Goal: Check status: Check status

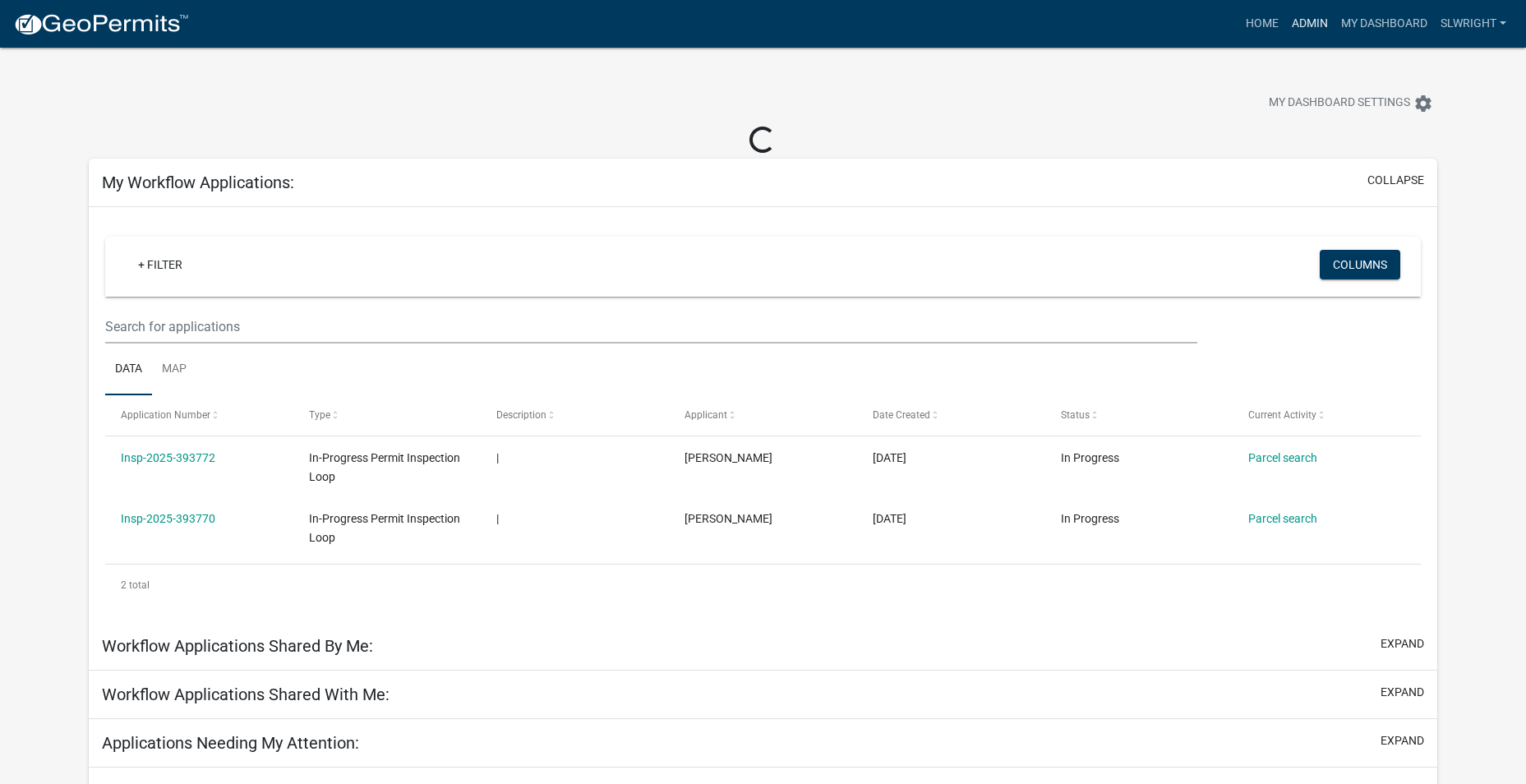
click at [1299, 16] on link "Admin" at bounding box center [1310, 24] width 49 height 31
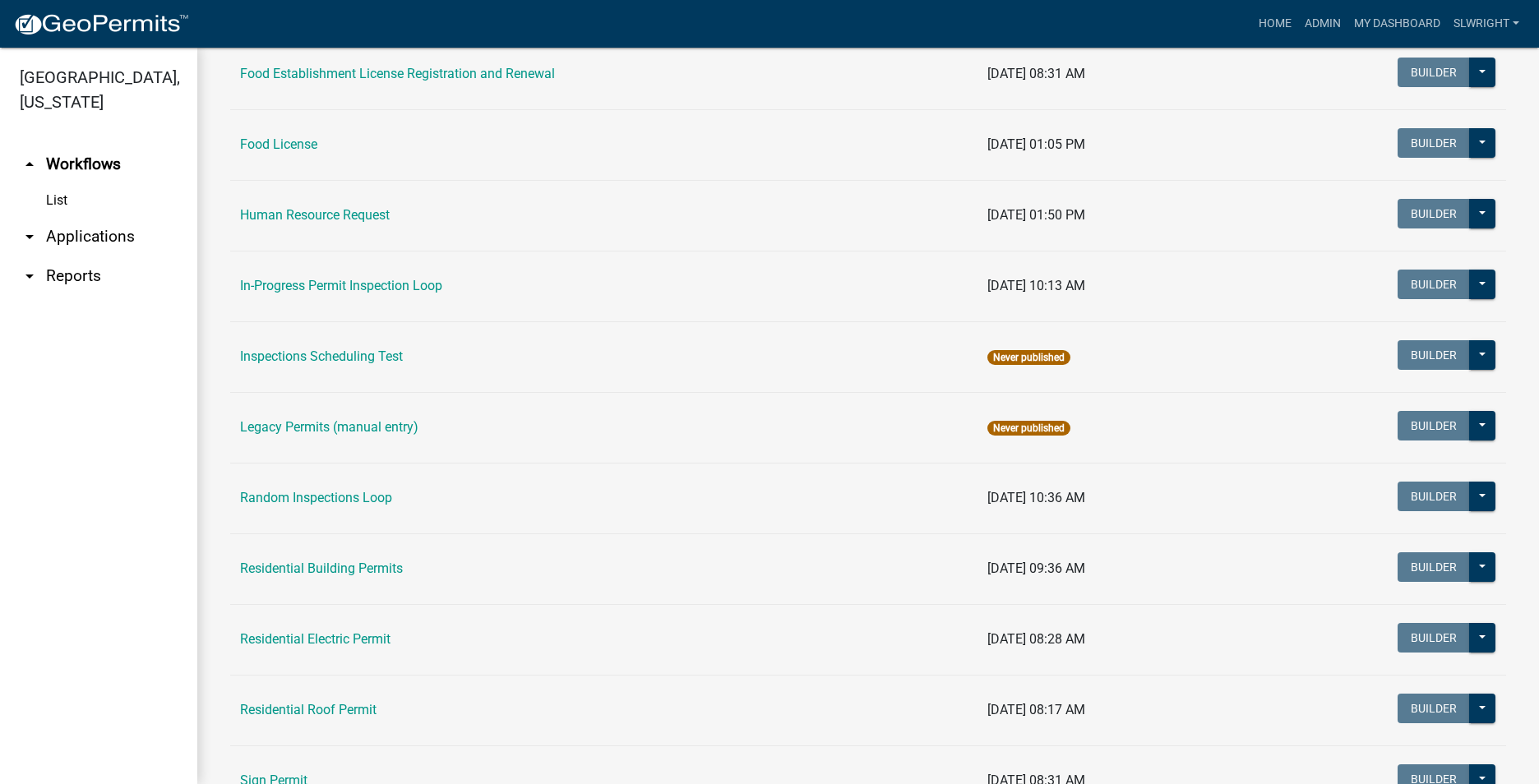
scroll to position [1384, 0]
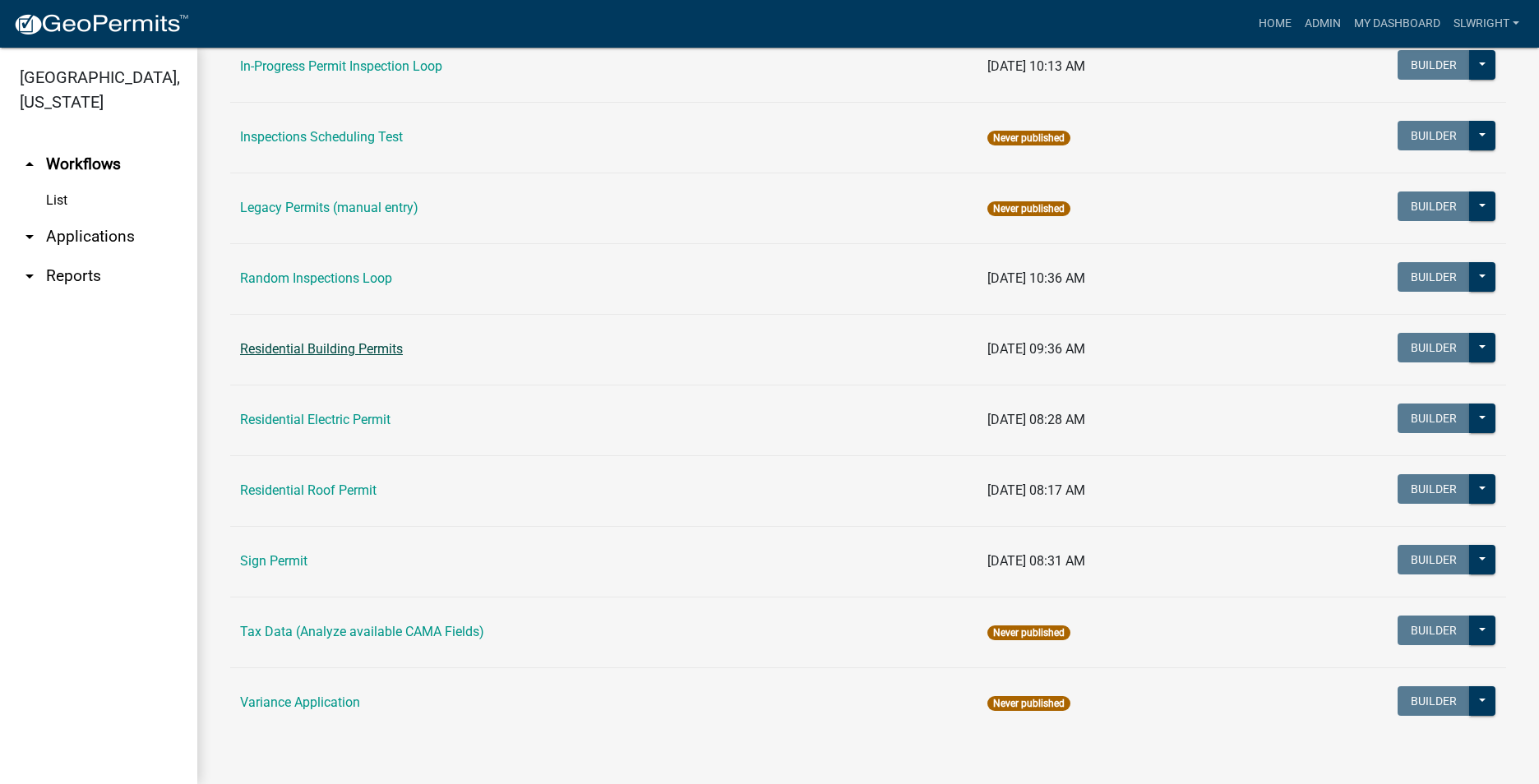
click at [289, 348] on link "Residential Building Permits" at bounding box center [321, 349] width 163 height 16
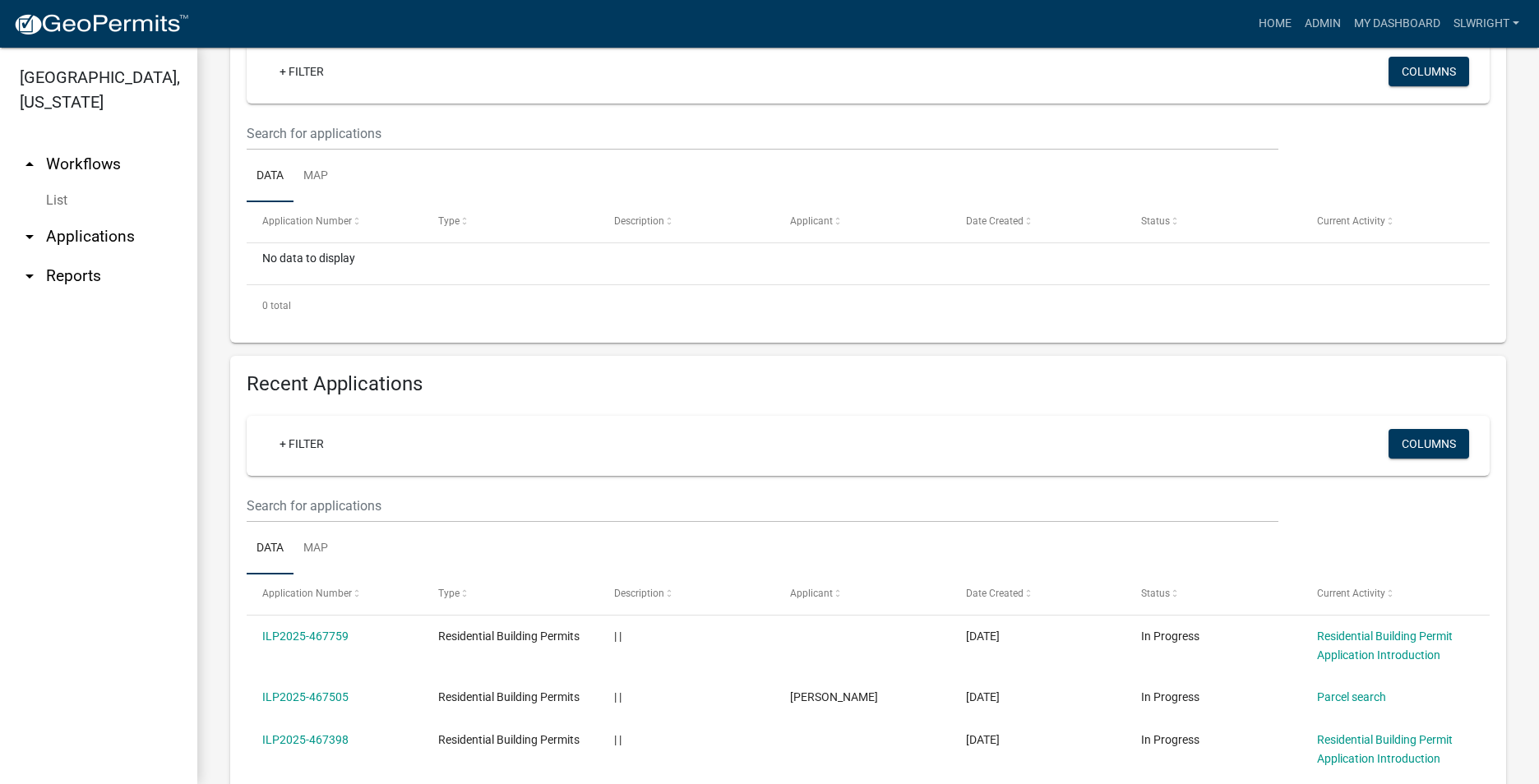
scroll to position [411, 0]
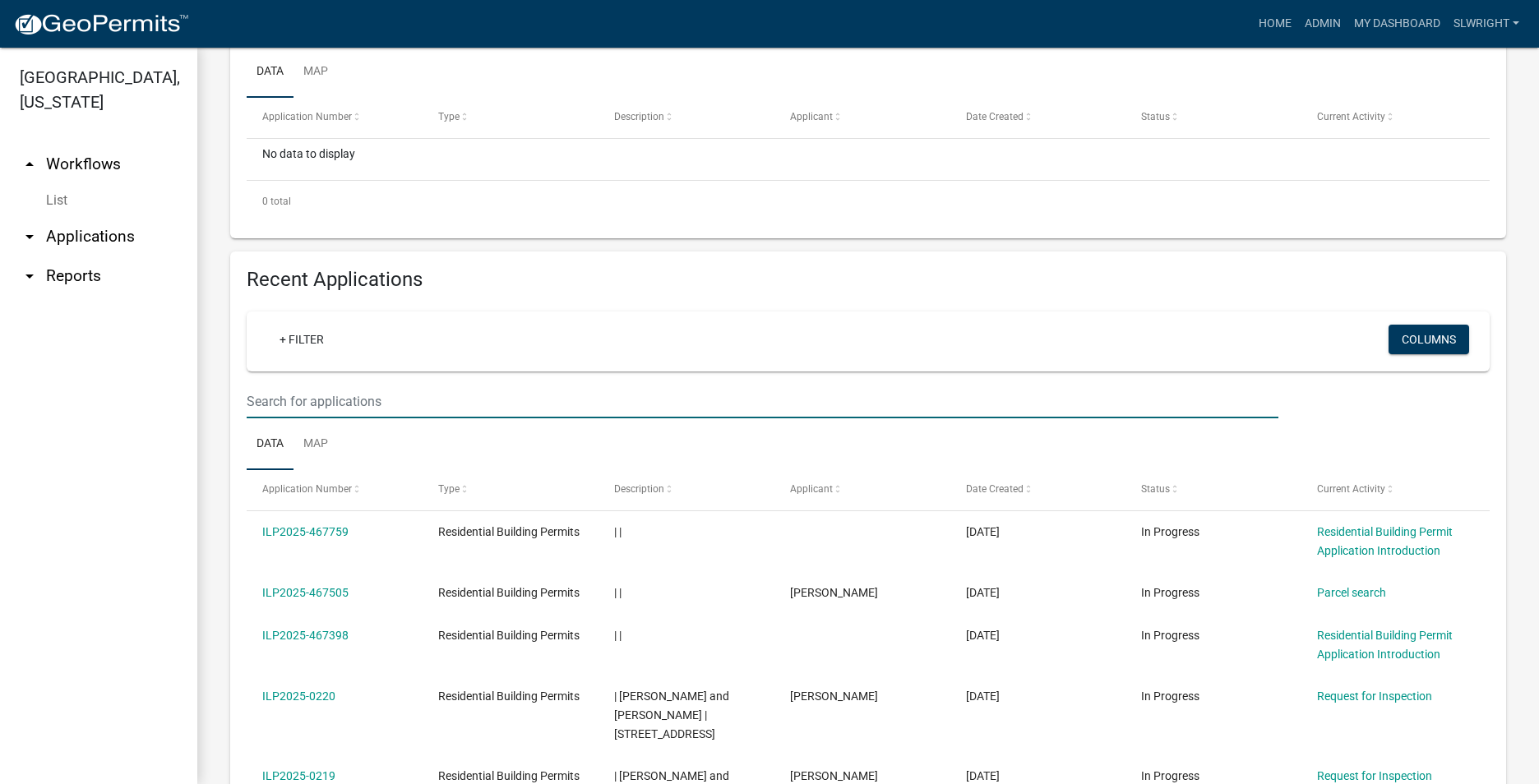
click at [270, 46] on input "text" at bounding box center [762, 28] width 1031 height 34
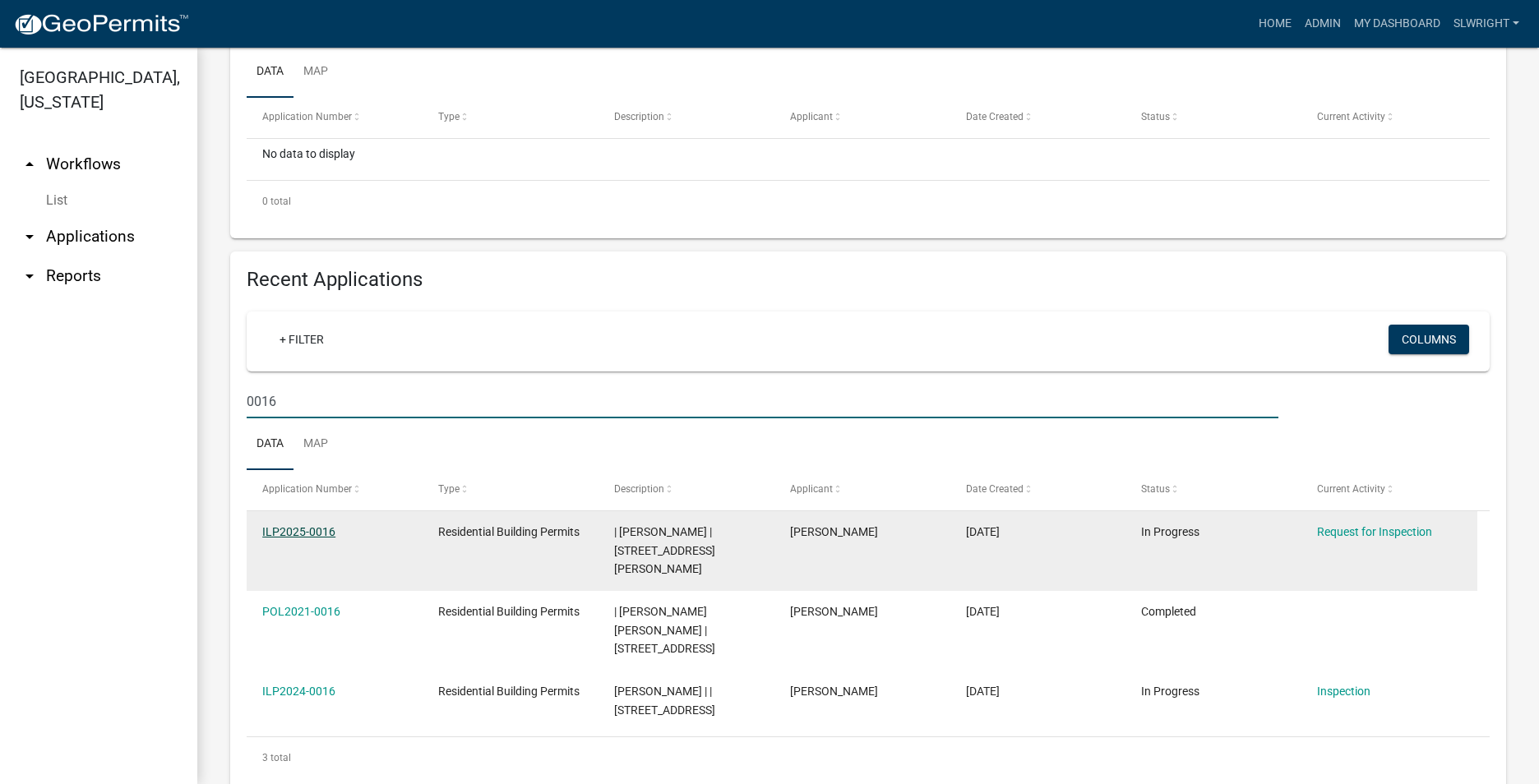
type input "0016"
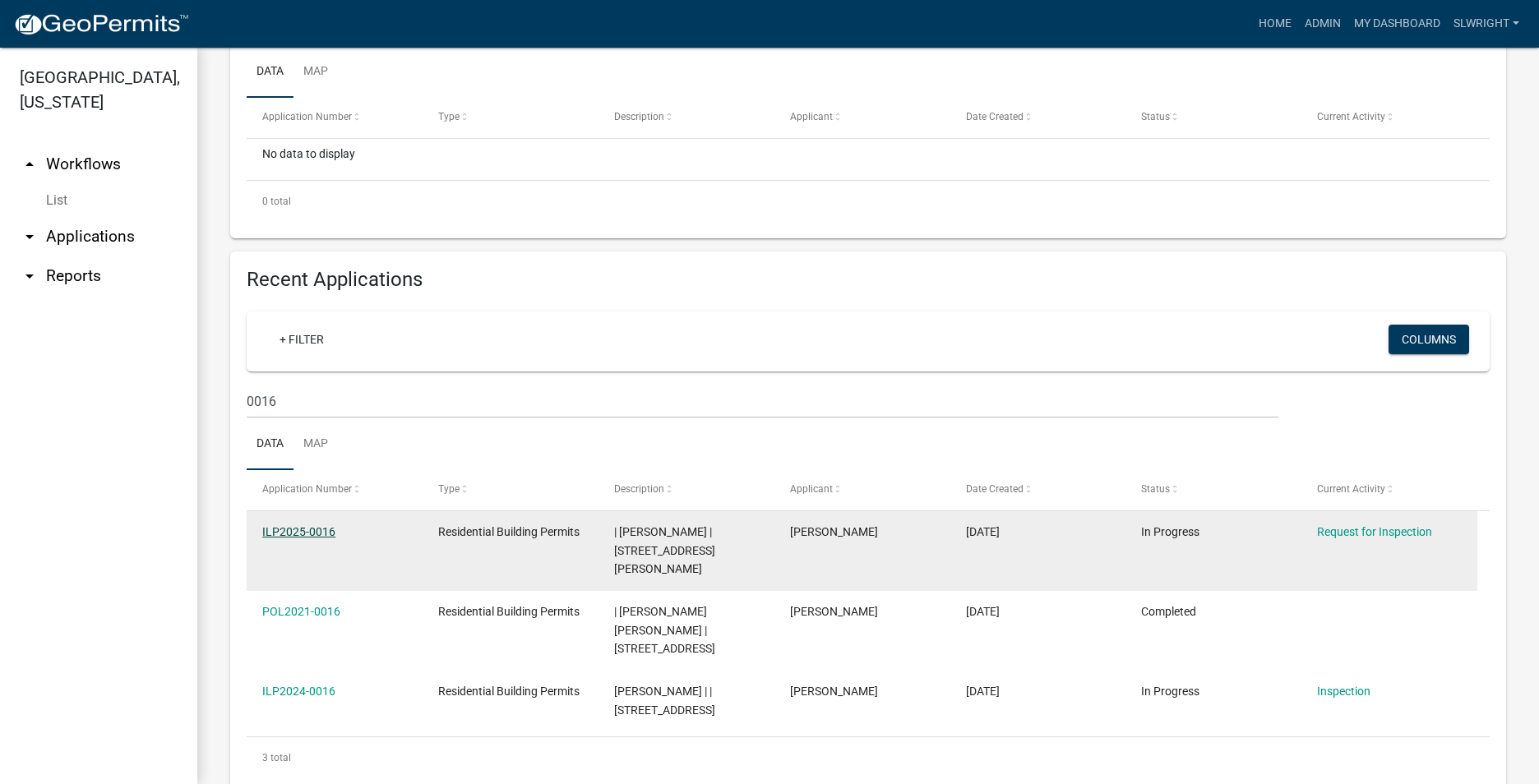
click at [314, 526] on link "ILP2025-0016" at bounding box center [298, 532] width 73 height 13
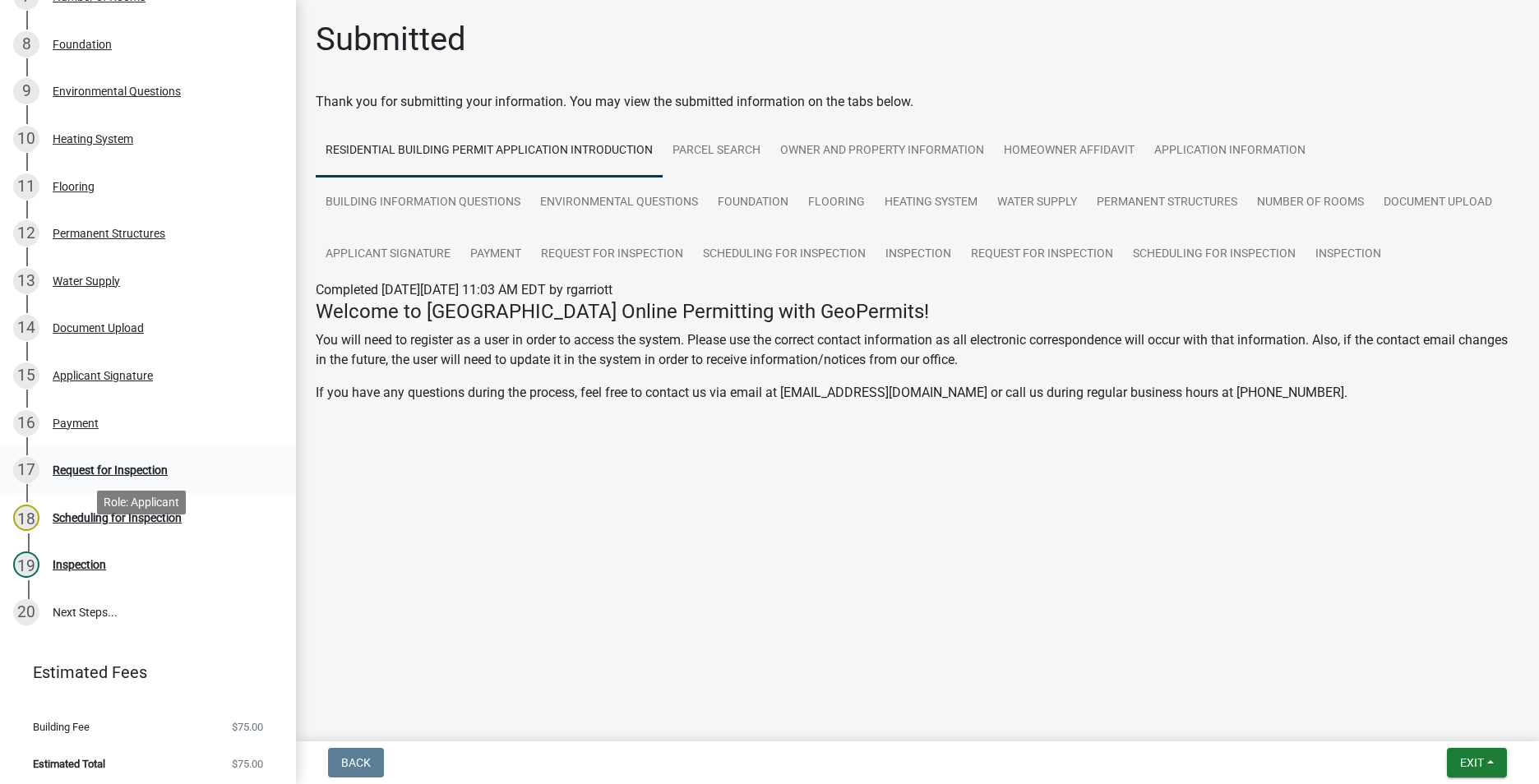
scroll to position [576, 0]
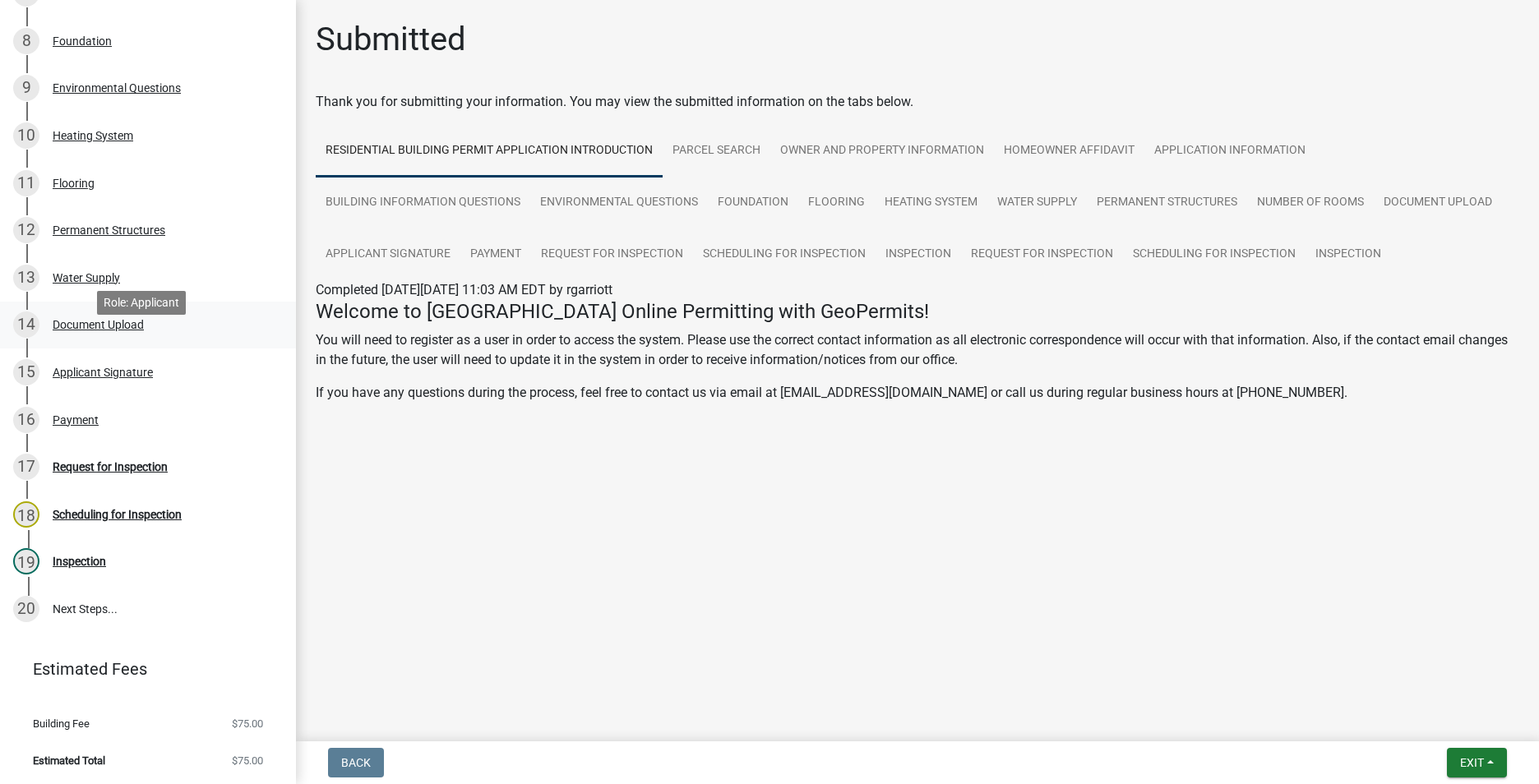
click at [115, 338] on div "14 Document Upload" at bounding box center [141, 325] width 257 height 27
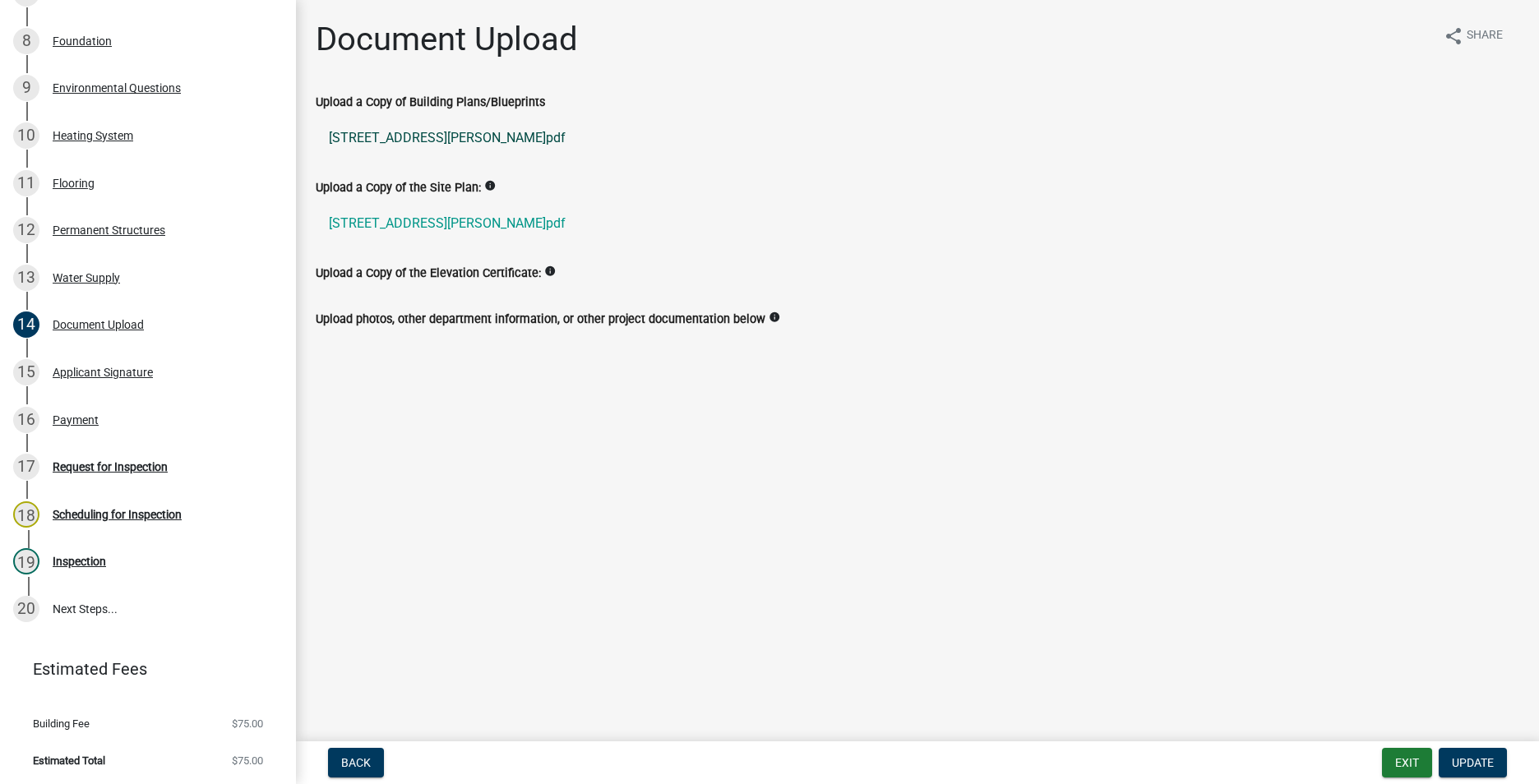
click at [360, 134] on link "[STREET_ADDRESS][PERSON_NAME]pdf" at bounding box center [917, 138] width 1204 height 40
click at [1399, 755] on button "Exit" at bounding box center [1407, 762] width 50 height 29
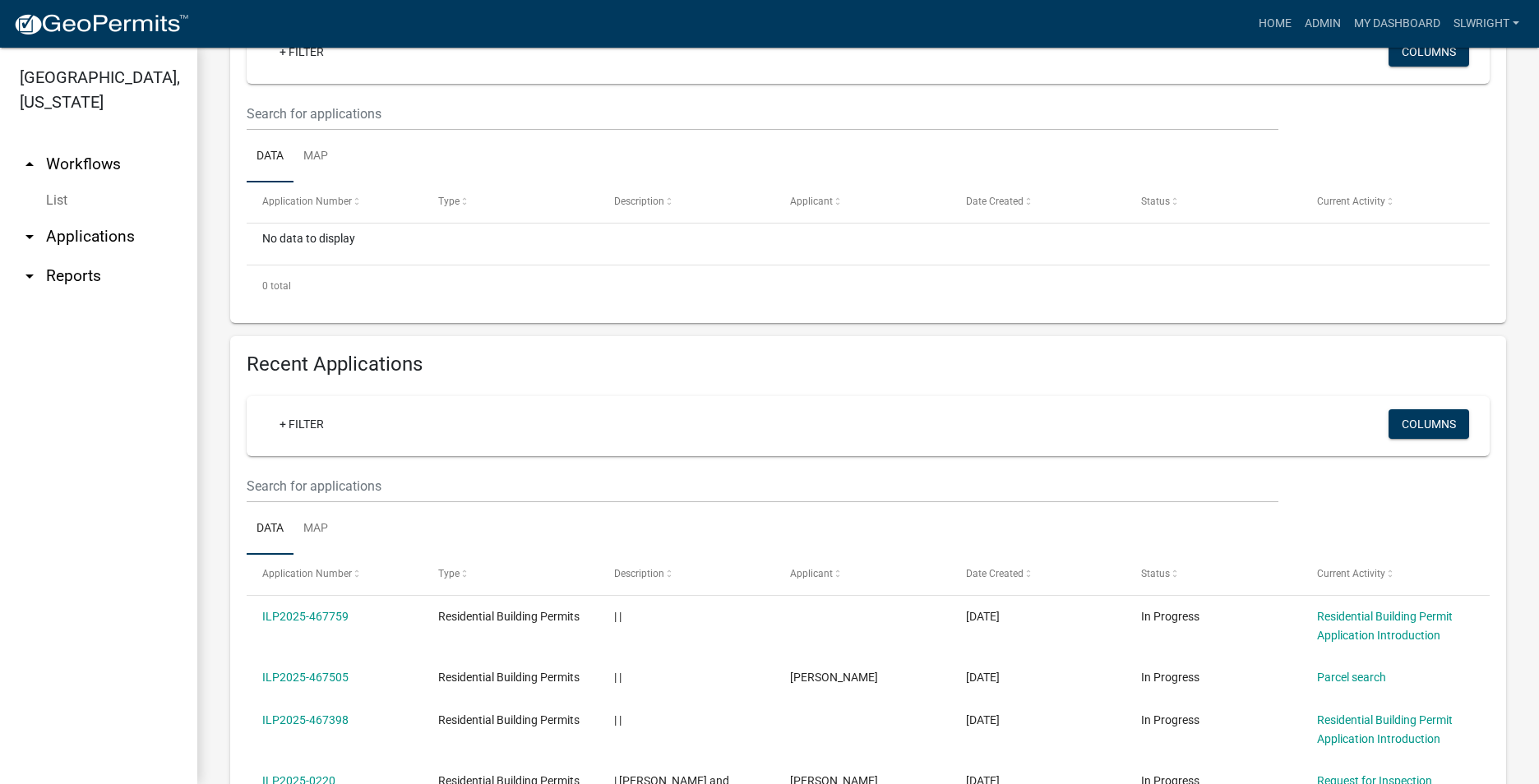
scroll to position [329, 0]
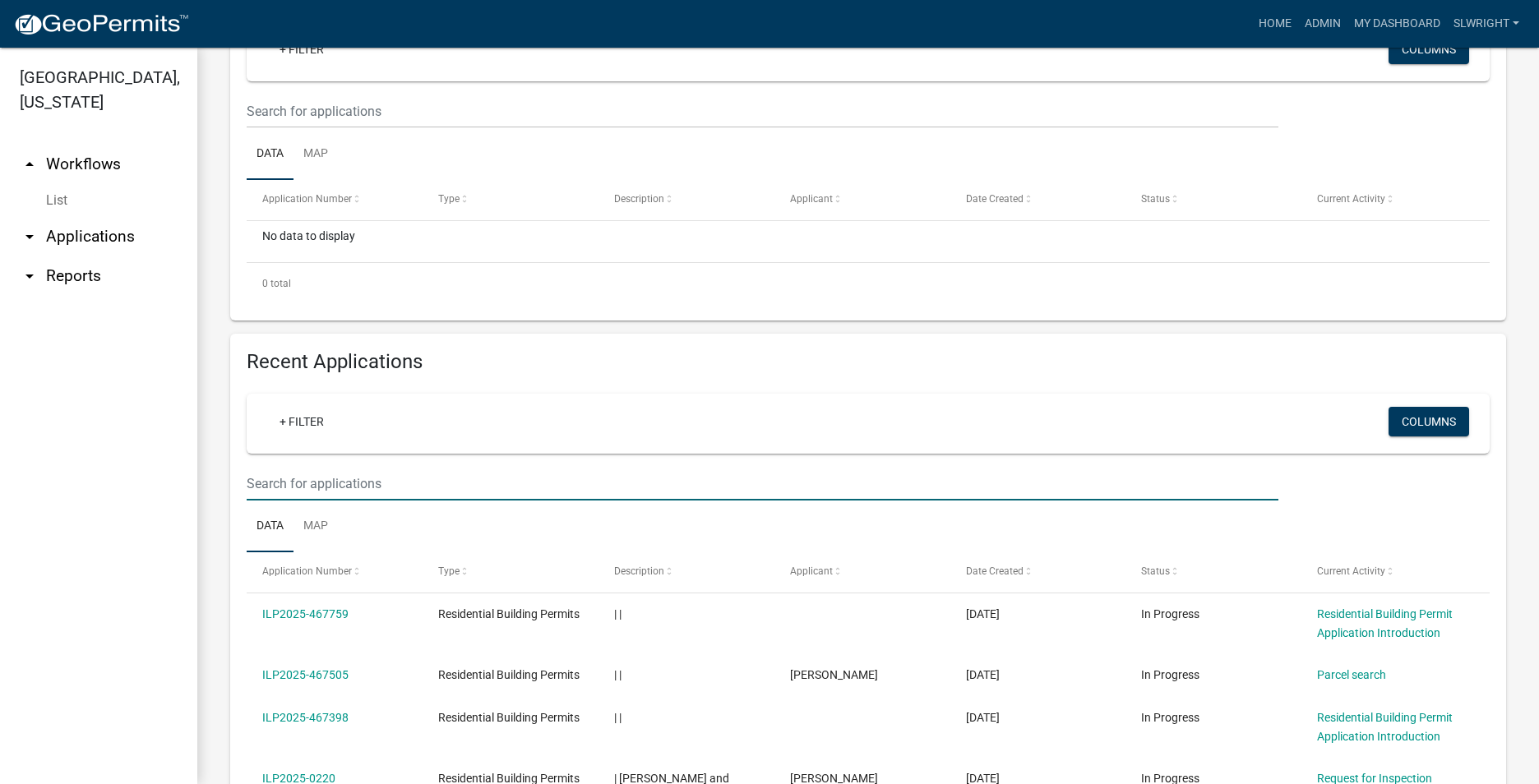
click at [259, 128] on input "text" at bounding box center [762, 111] width 1031 height 34
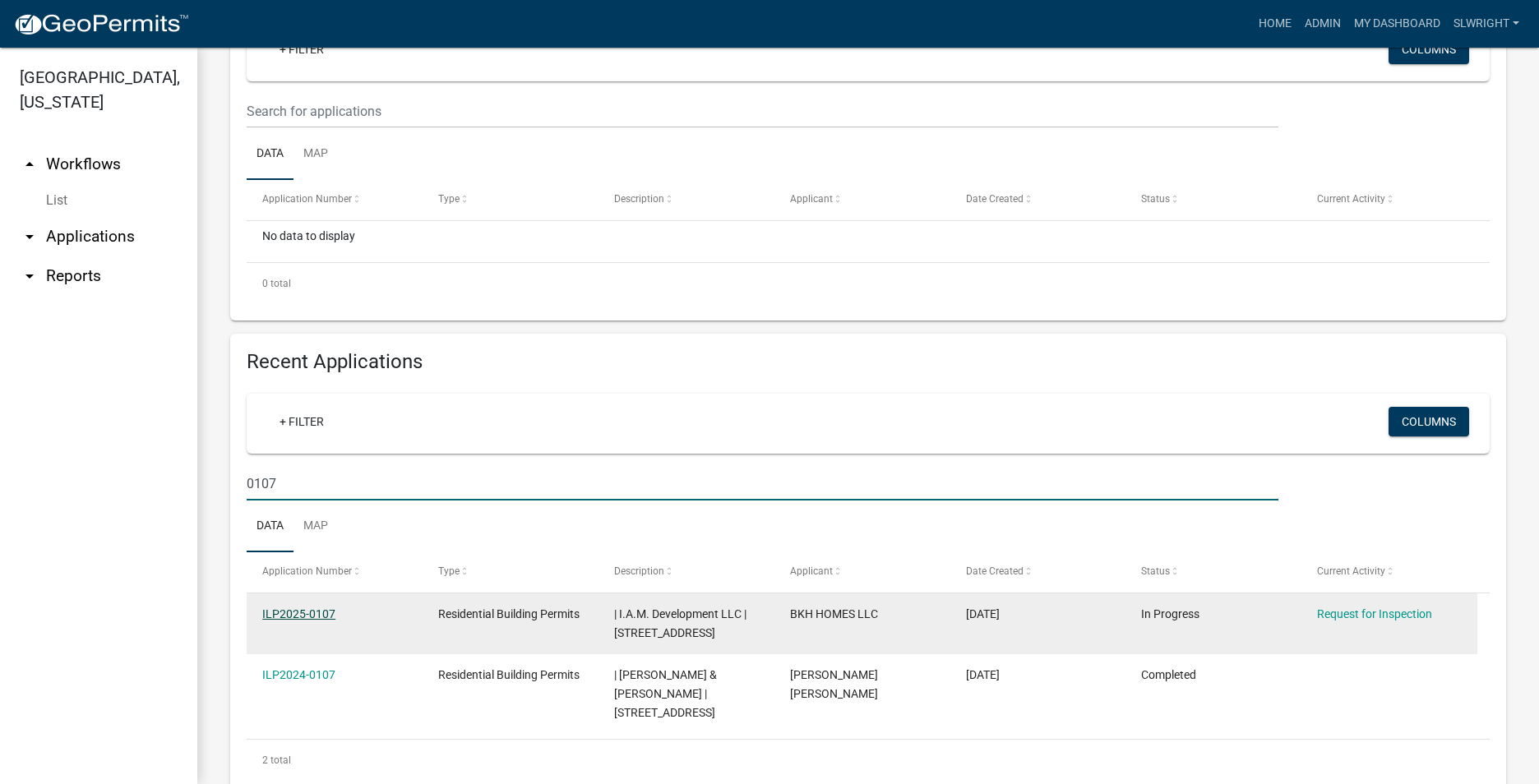
type input "0107"
click at [299, 611] on link "ILP2025-0107" at bounding box center [298, 613] width 73 height 13
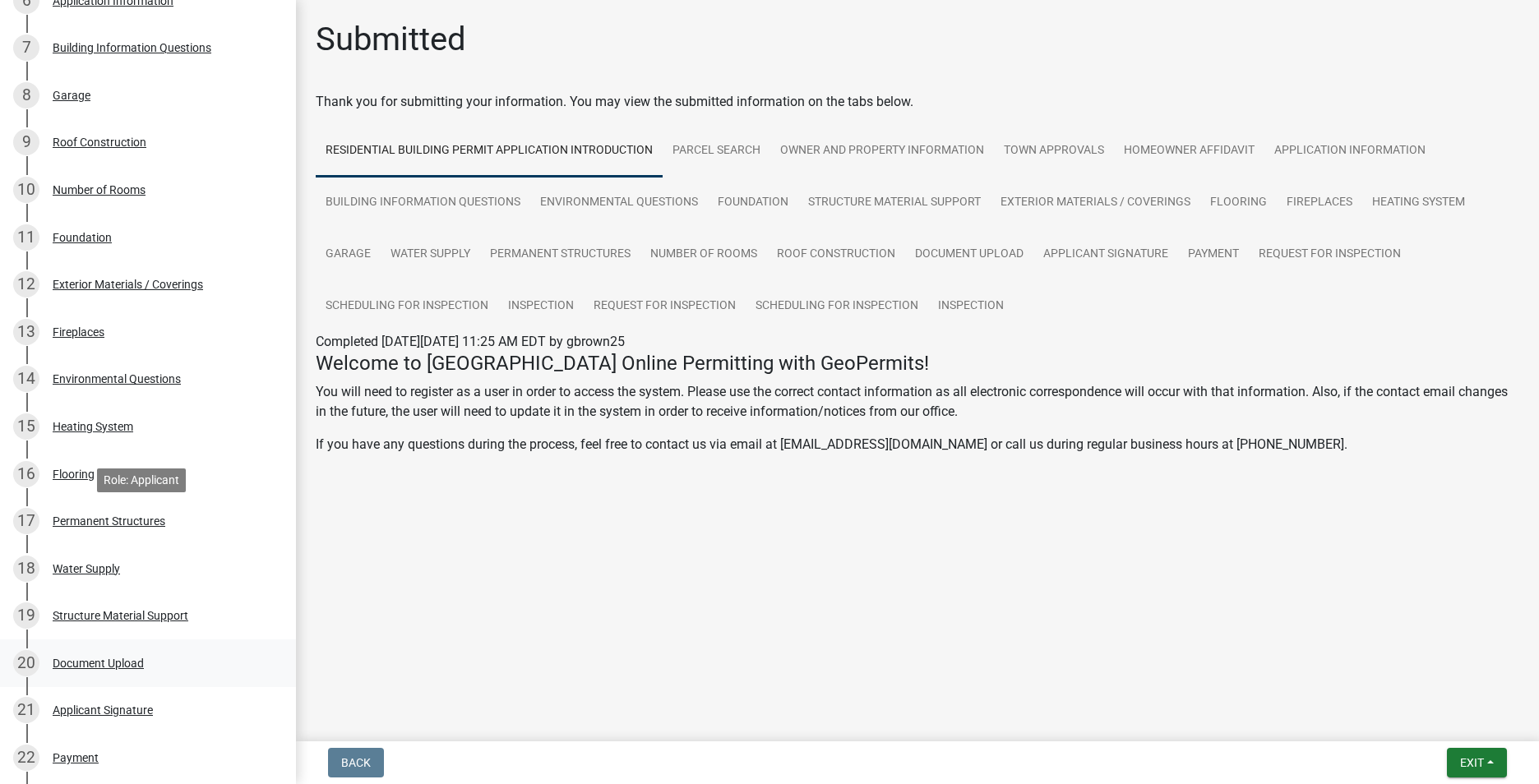
scroll to position [576, 0]
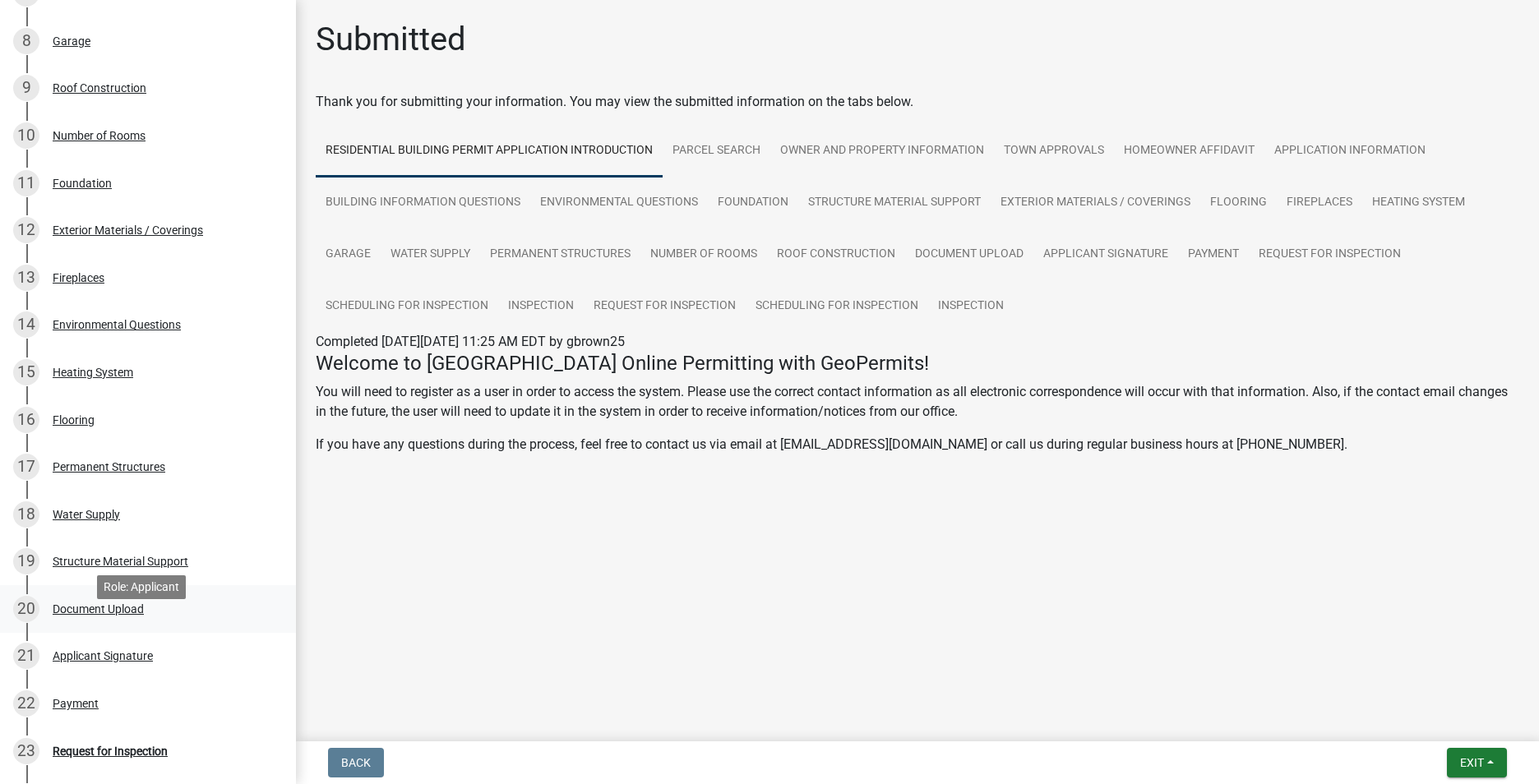
click at [80, 615] on div "Document Upload" at bounding box center [98, 608] width 91 height 11
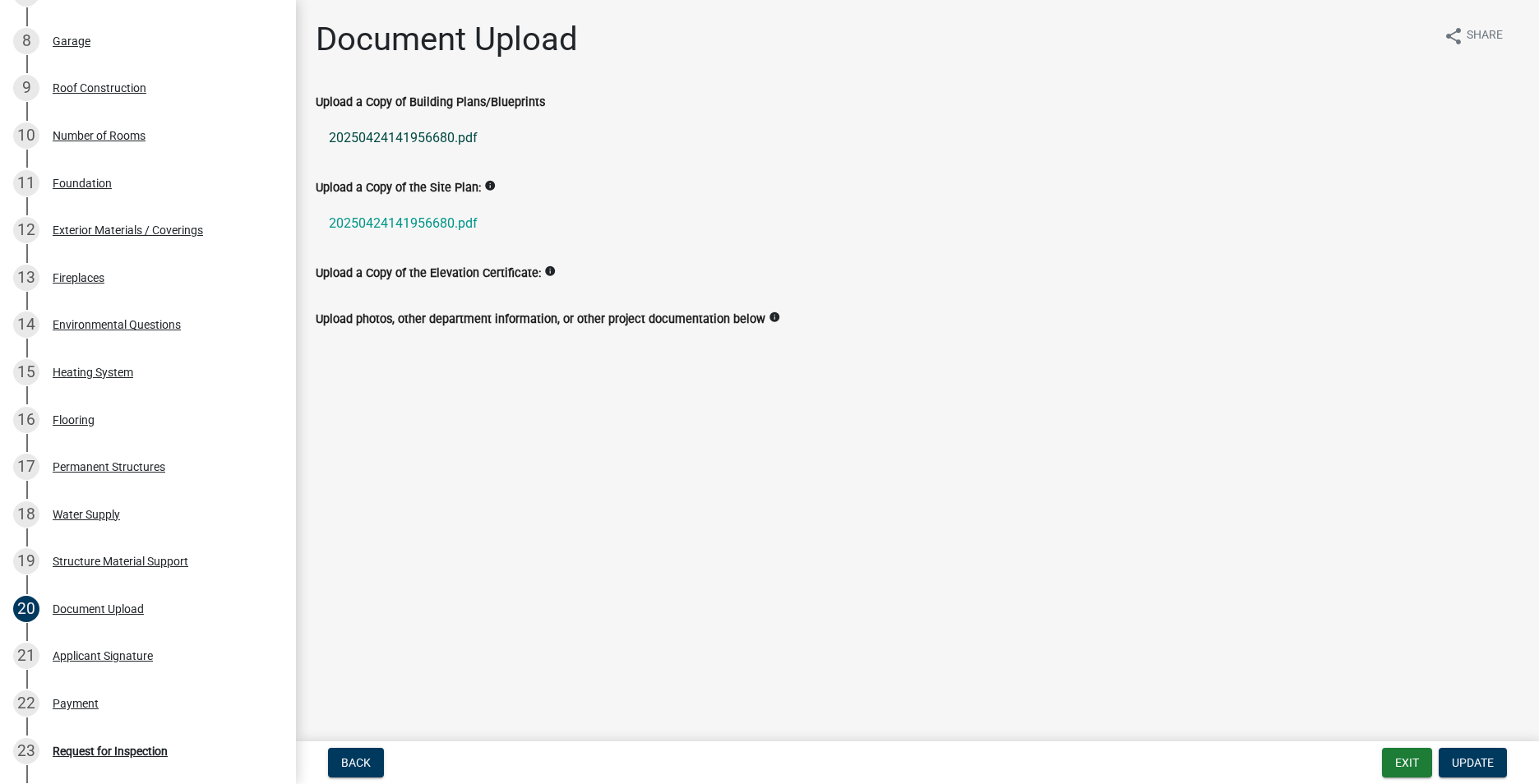
click at [434, 134] on link "20250424141956680.pdf" at bounding box center [917, 138] width 1204 height 40
click at [1421, 759] on button "Exit" at bounding box center [1407, 762] width 50 height 29
